Goal: Task Accomplishment & Management: Complete application form

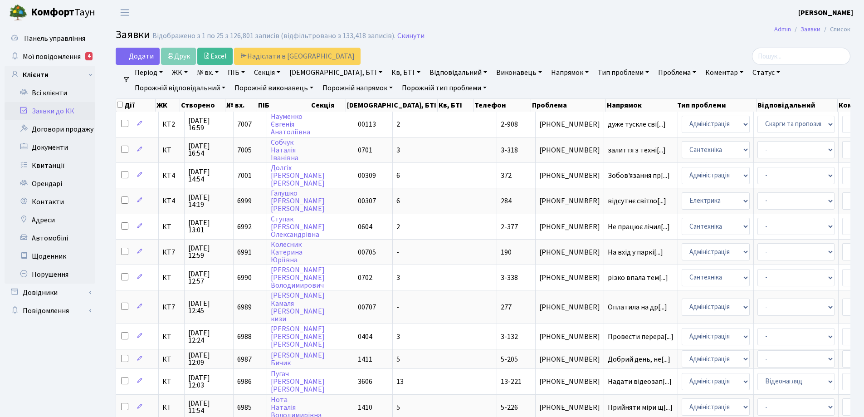
select select "25"
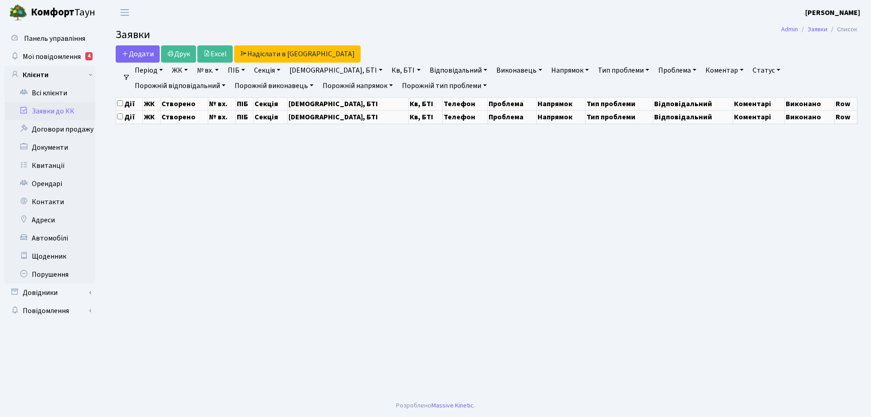
select select "25"
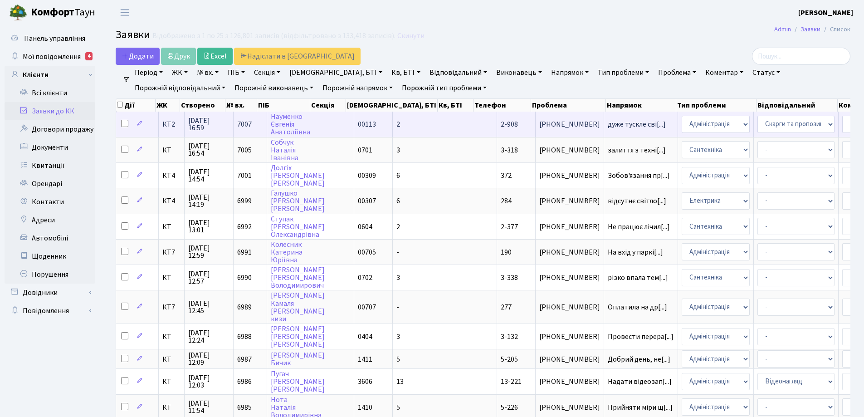
click at [501, 123] on span "2-908" at bounding box center [509, 124] width 17 height 10
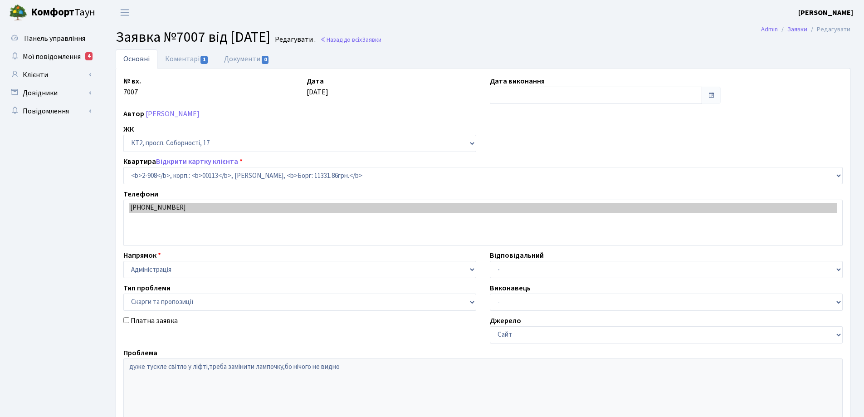
select select "15956"
select select "55"
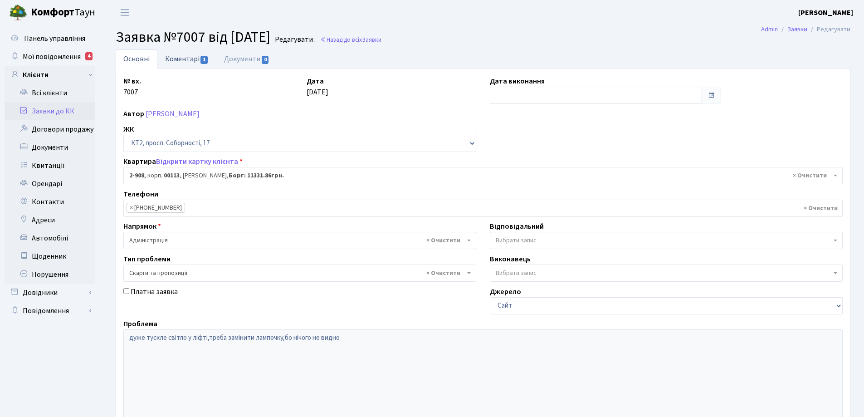
click at [189, 59] on link "Коментарі 1" at bounding box center [186, 58] width 59 height 19
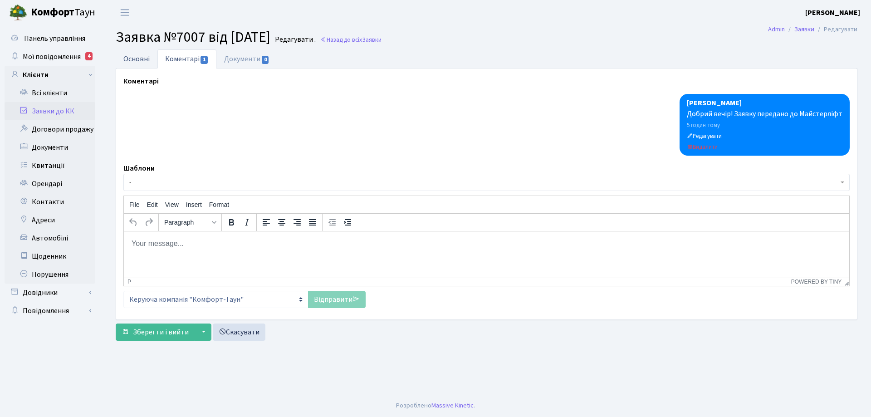
click at [134, 60] on link "Основні" at bounding box center [137, 58] width 42 height 19
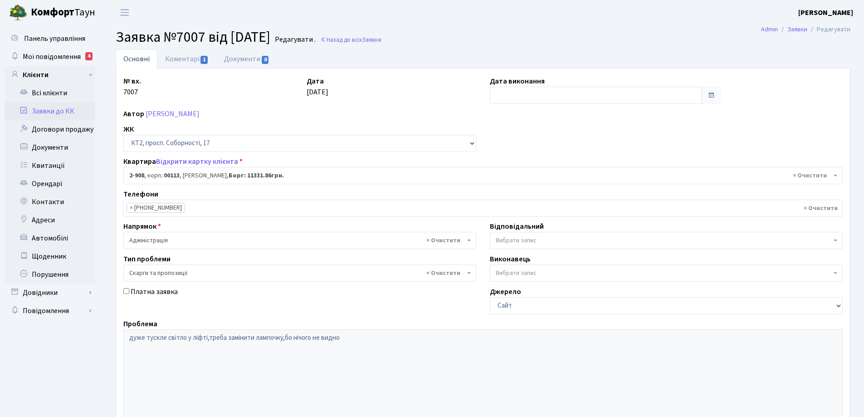
click at [134, 60] on link "Основні" at bounding box center [137, 58] width 42 height 19
click at [134, 58] on link "Основні" at bounding box center [137, 58] width 42 height 19
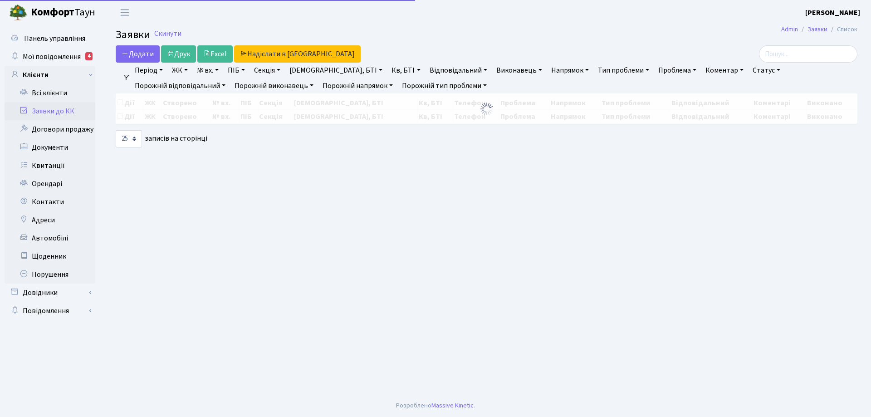
select select "25"
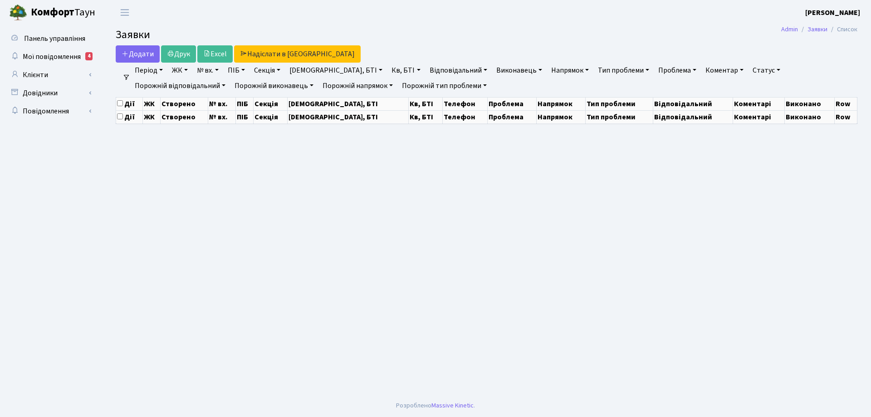
select select "25"
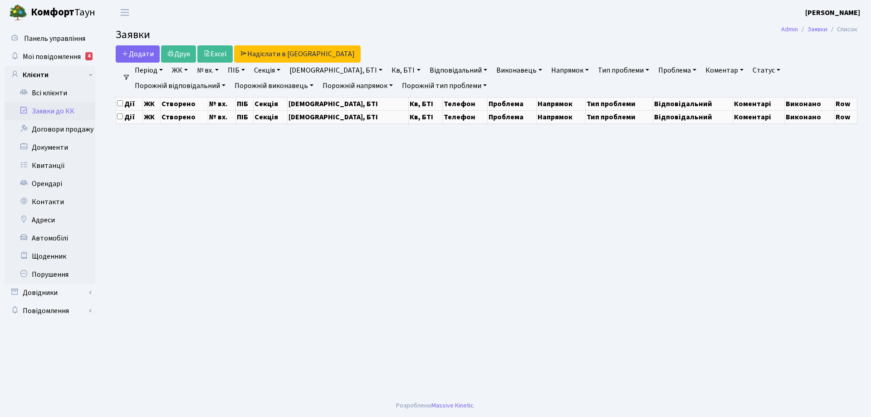
select select "25"
